Goal: Navigation & Orientation: Find specific page/section

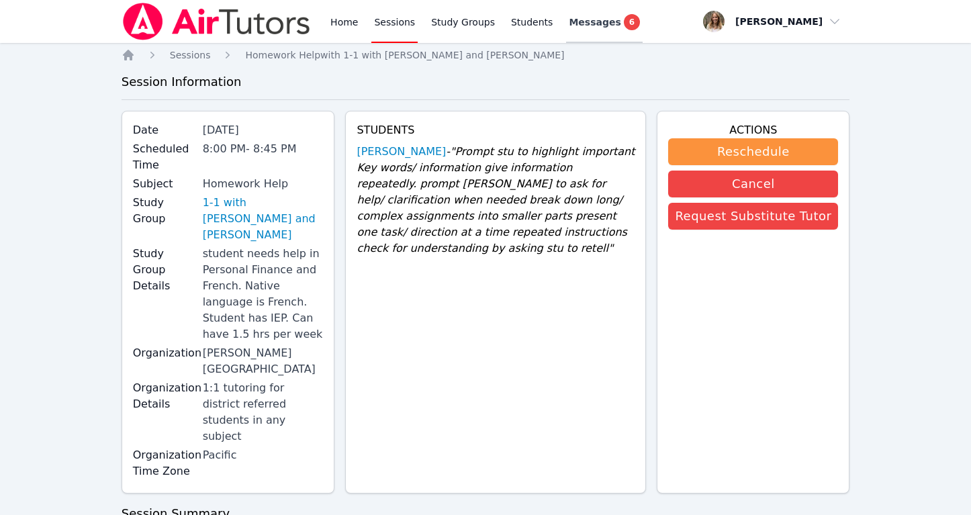
click at [595, 21] on span "Messages" at bounding box center [595, 21] width 52 height 13
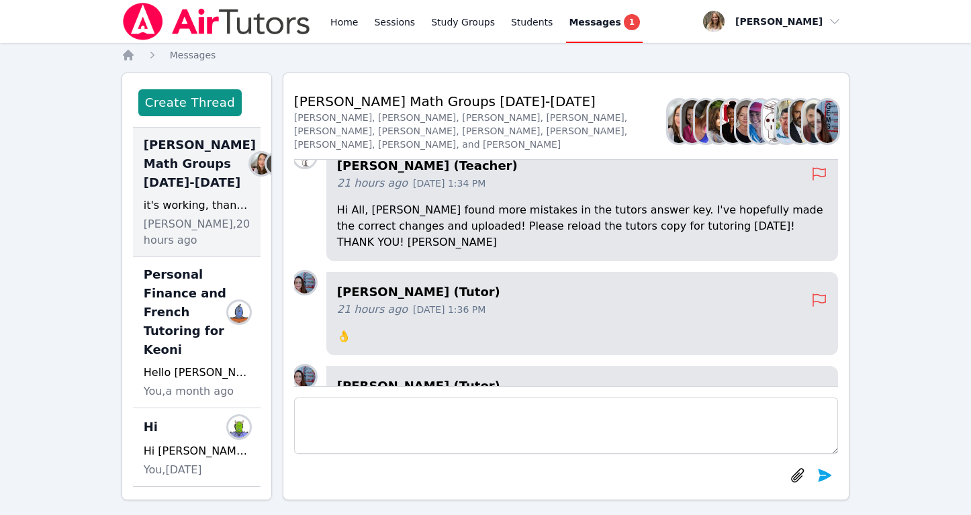
scroll to position [-293, 0]
click at [386, 27] on link "Sessions" at bounding box center [394, 21] width 46 height 43
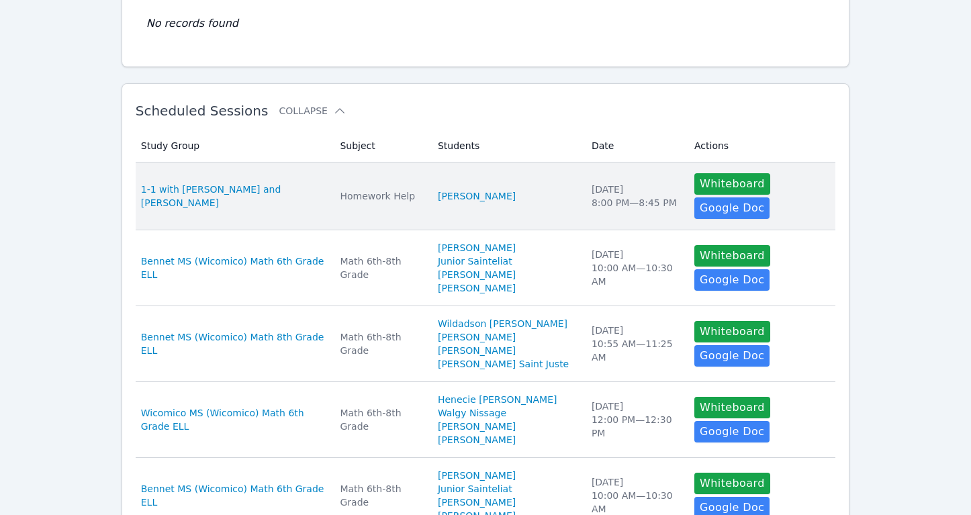
scroll to position [162, 0]
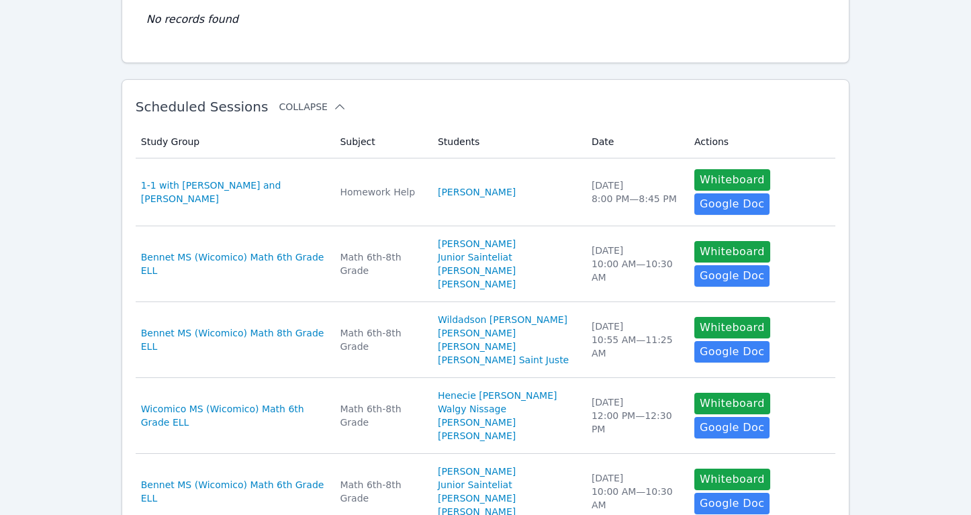
click at [333, 107] on icon at bounding box center [339, 106] width 13 height 13
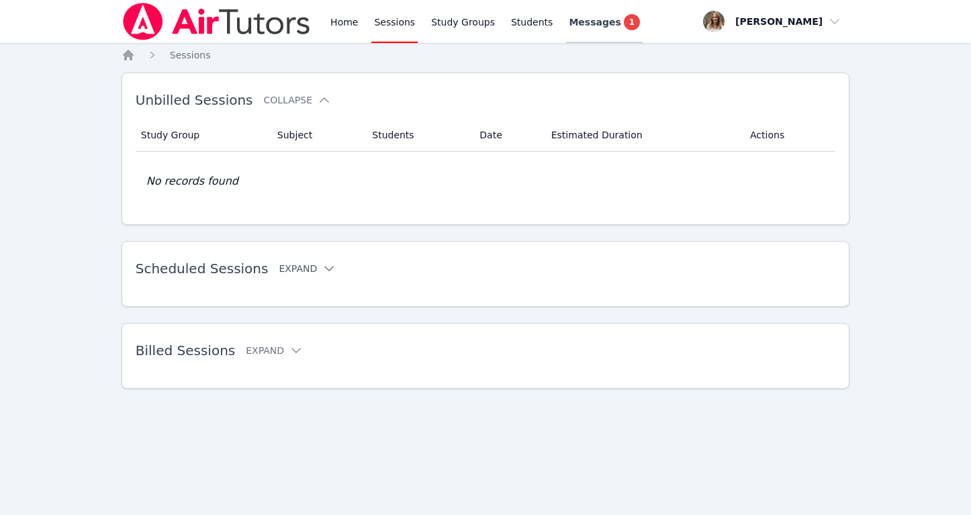
click at [585, 21] on span "Messages" at bounding box center [595, 21] width 52 height 13
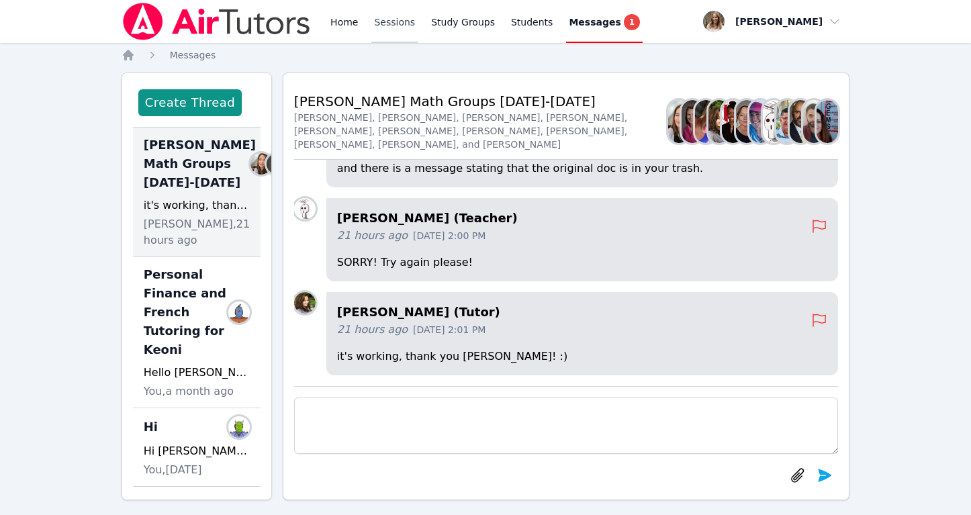
click at [399, 23] on link "Sessions" at bounding box center [394, 21] width 46 height 43
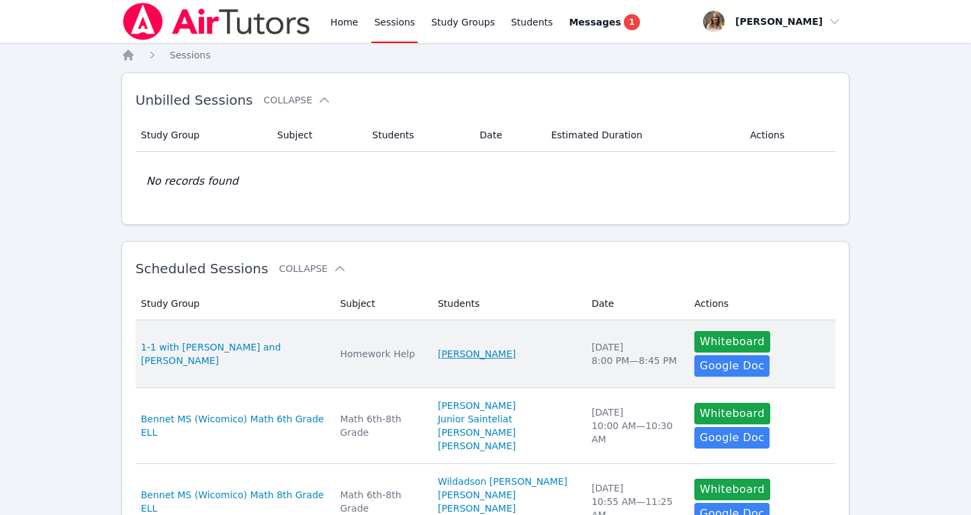
click at [493, 351] on link "[PERSON_NAME]" at bounding box center [477, 353] width 78 height 13
